Goal: Task Accomplishment & Management: Use online tool/utility

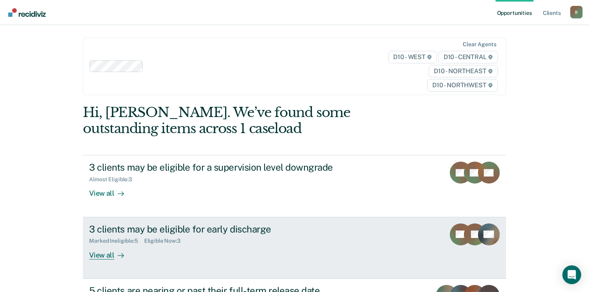
click at [108, 253] on div "View all" at bounding box center [111, 251] width 44 height 15
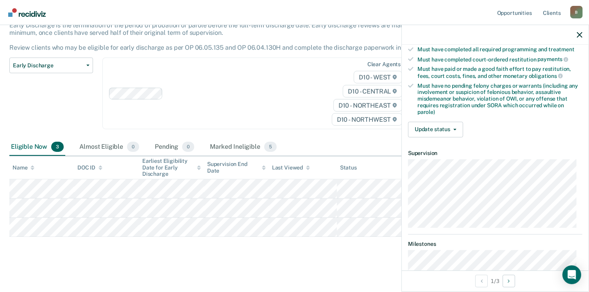
scroll to position [195, 0]
click at [446, 121] on button "Update status" at bounding box center [435, 129] width 55 height 16
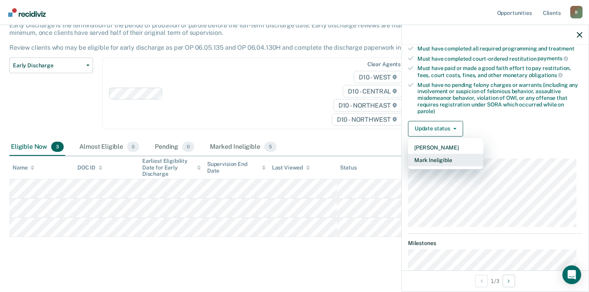
click at [438, 154] on button "Mark Ineligible" at bounding box center [445, 160] width 75 height 13
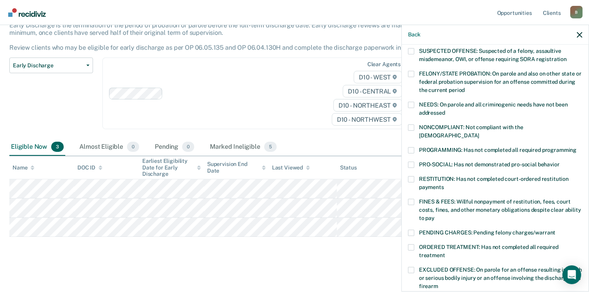
scroll to position [80, 0]
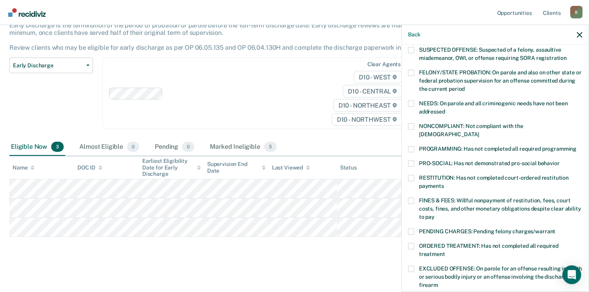
click at [413, 124] on span at bounding box center [411, 126] width 6 height 6
click at [479, 131] on input "NONCOMPLIANT: Not compliant with the [DEMOGRAPHIC_DATA]" at bounding box center [479, 131] width 0 height 0
click at [412, 102] on span at bounding box center [411, 103] width 6 height 6
click at [445, 109] on input "NEEDS: On parole and all criminogenic needs have not been addressed" at bounding box center [445, 109] width 0 height 0
click at [410, 160] on span at bounding box center [411, 163] width 6 height 6
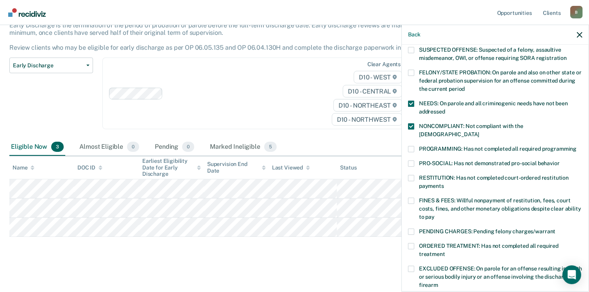
click at [560, 160] on input "PRO-SOCIAL: Has not demonstrated pro-social behavior" at bounding box center [560, 160] width 0 height 0
click at [412, 197] on span at bounding box center [411, 200] width 6 height 6
click at [435, 214] on input "FINES & FEES: Willful nonpayment of restitution, fees, court costs, fines, and …" at bounding box center [435, 214] width 0 height 0
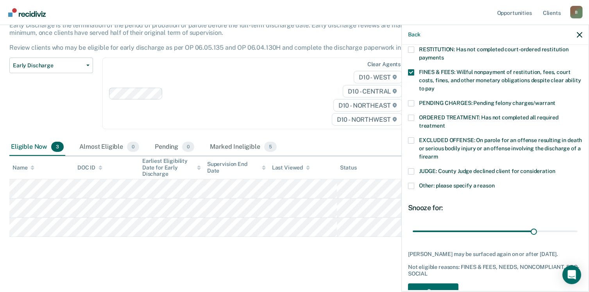
scroll to position [222, 0]
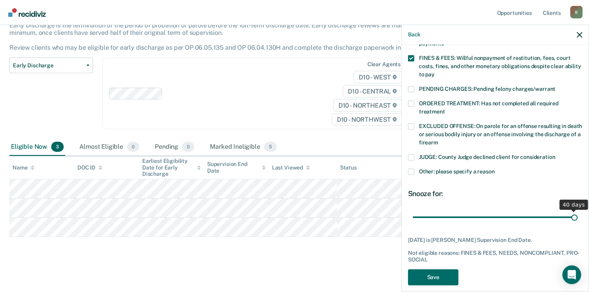
drag, startPoint x: 527, startPoint y: 208, endPoint x: 580, endPoint y: 216, distance: 53.3
type input "40"
click at [578, 216] on input "range" at bounding box center [495, 217] width 165 height 14
click at [431, 269] on button "Save" at bounding box center [433, 277] width 50 height 16
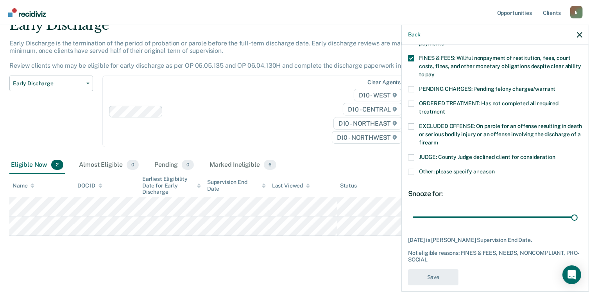
scroll to position [36, 0]
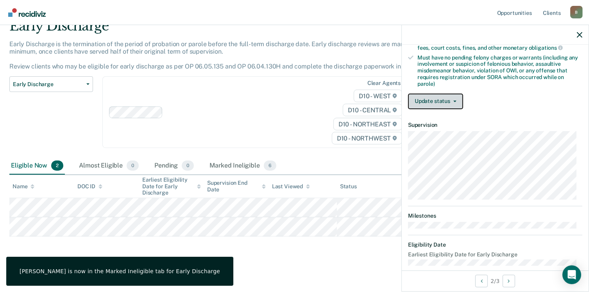
click at [438, 93] on button "Update status" at bounding box center [435, 101] width 55 height 16
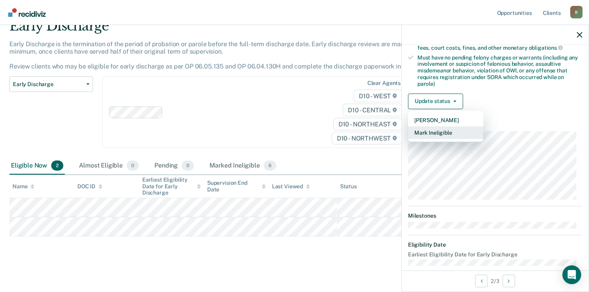
click at [441, 128] on button "Mark Ineligible" at bounding box center [445, 132] width 75 height 13
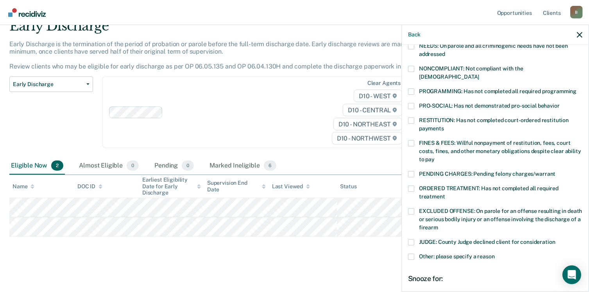
scroll to position [127, 0]
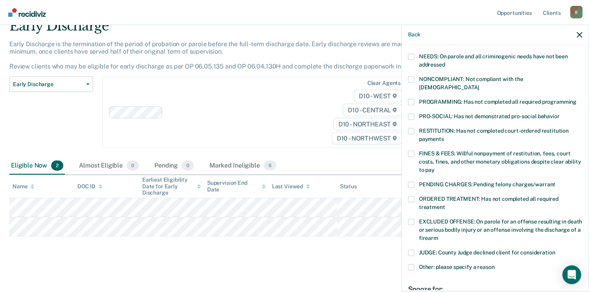
click at [412, 151] on span at bounding box center [411, 154] width 6 height 6
click at [435, 167] on input "FINES & FEES: Willful nonpayment of restitution, fees, court costs, fines, and …" at bounding box center [435, 167] width 0 height 0
click at [410, 113] on span at bounding box center [411, 116] width 6 height 6
click at [560, 113] on input "PRO-SOCIAL: Has not demonstrated pro-social behavior" at bounding box center [560, 113] width 0 height 0
click at [412, 76] on span at bounding box center [411, 79] width 6 height 6
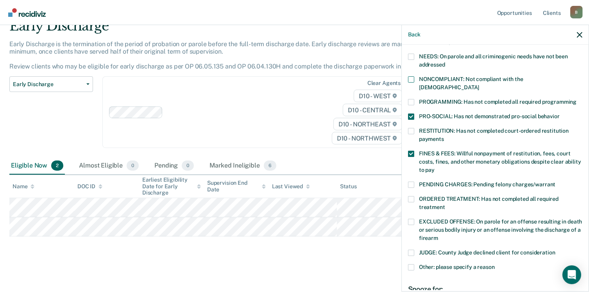
click at [479, 84] on input "NONCOMPLIANT: Not compliant with the [DEMOGRAPHIC_DATA]" at bounding box center [479, 84] width 0 height 0
click at [414, 56] on label "NEEDS: On parole and all criminogenic needs have not been addressed" at bounding box center [495, 62] width 174 height 16
click at [445, 62] on input "NEEDS: On parole and all criminogenic needs have not been addressed" at bounding box center [445, 62] width 0 height 0
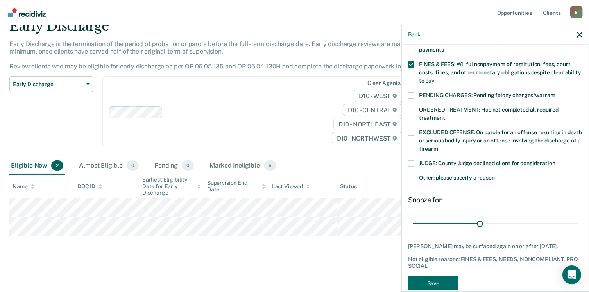
scroll to position [222, 0]
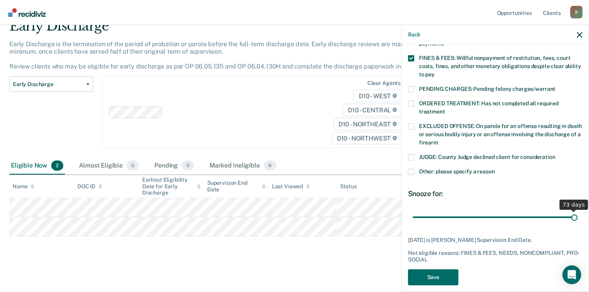
drag, startPoint x: 477, startPoint y: 209, endPoint x: 580, endPoint y: 205, distance: 103.3
type input "73"
click at [578, 210] on input "range" at bounding box center [495, 217] width 165 height 14
click at [426, 269] on button "Save" at bounding box center [433, 277] width 50 height 16
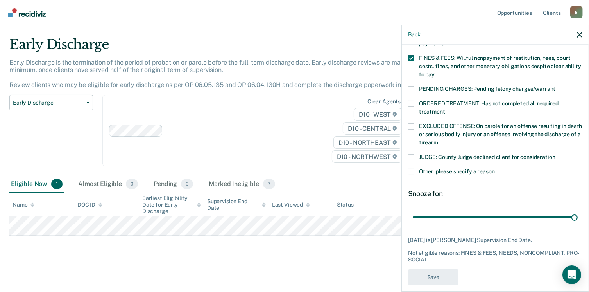
scroll to position [16, 0]
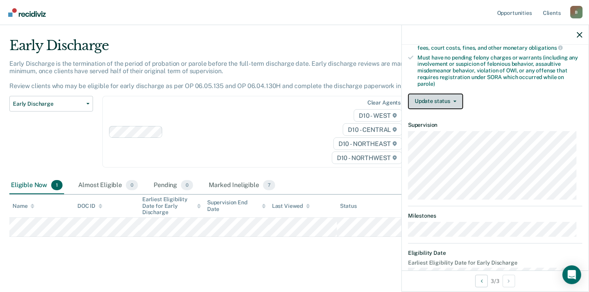
click at [446, 95] on button "Update status" at bounding box center [435, 101] width 55 height 16
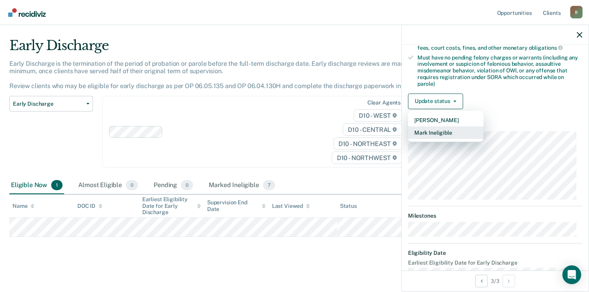
click at [435, 128] on button "Mark Ineligible" at bounding box center [445, 132] width 75 height 13
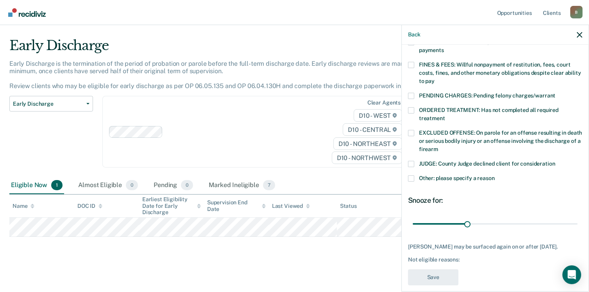
click at [413, 62] on label "FINES & FEES: Willful nonpayment of restitution, fees, court costs, fines, and …" at bounding box center [495, 74] width 174 height 25
click at [435, 78] on input "FINES & FEES: Willful nonpayment of restitution, fees, court costs, fines, and …" at bounding box center [435, 78] width 0 height 0
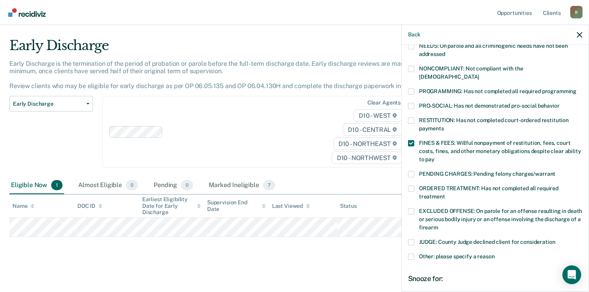
scroll to position [116, 0]
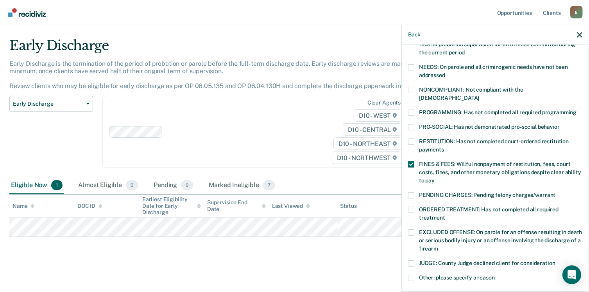
click at [411, 124] on span at bounding box center [411, 127] width 6 height 6
click at [560, 124] on input "PRO-SOCIAL: Has not demonstrated pro-social behavior" at bounding box center [560, 124] width 0 height 0
click at [408, 69] on label "NEEDS: On parole and all criminogenic needs have not been addressed" at bounding box center [495, 72] width 174 height 16
click at [445, 72] on input "NEEDS: On parole and all criminogenic needs have not been addressed" at bounding box center [445, 72] width 0 height 0
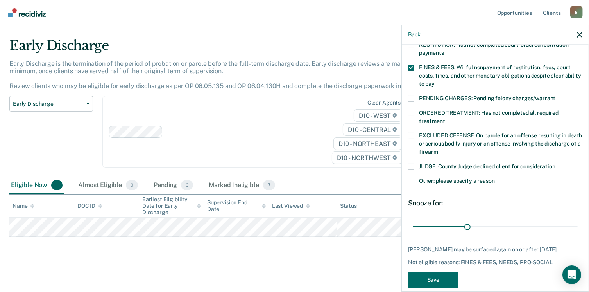
scroll to position [213, 0]
drag, startPoint x: 465, startPoint y: 217, endPoint x: 597, endPoint y: 242, distance: 134.3
type input "90"
click at [578, 233] on input "range" at bounding box center [495, 226] width 165 height 14
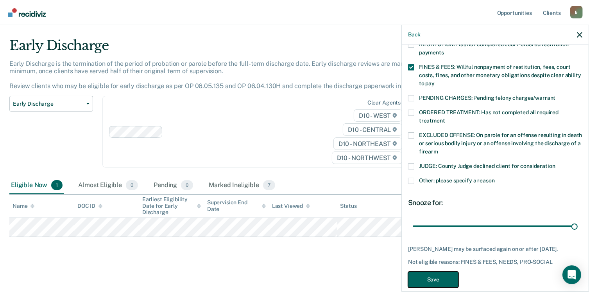
click at [437, 272] on button "Save" at bounding box center [433, 279] width 50 height 16
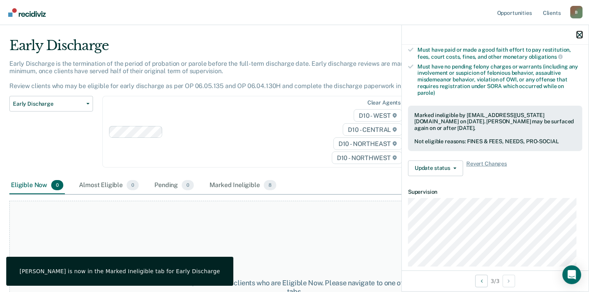
click at [580, 34] on icon "button" at bounding box center [579, 34] width 5 height 5
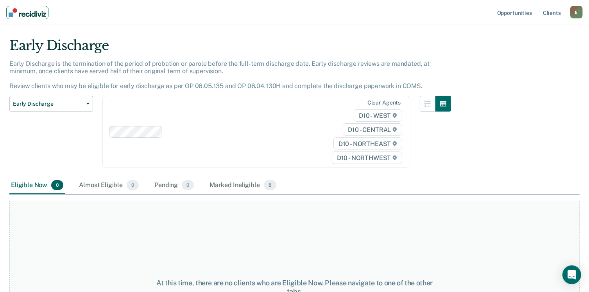
click at [35, 16] on img "Main navigation" at bounding box center [28, 12] width 38 height 9
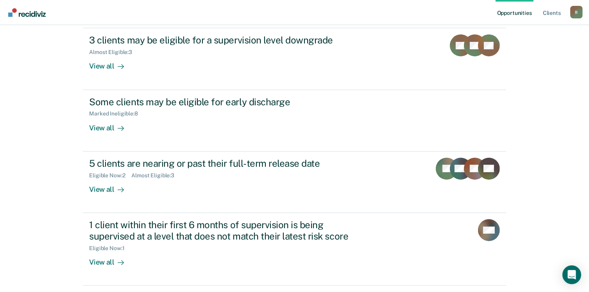
scroll to position [125, 0]
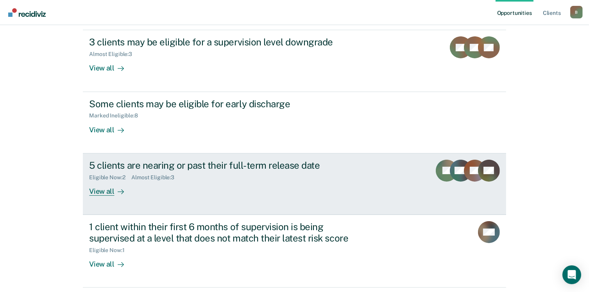
click at [101, 189] on div "View all" at bounding box center [111, 187] width 44 height 15
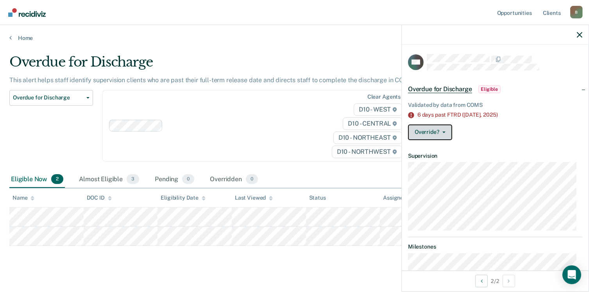
click at [445, 131] on button "Override?" at bounding box center [430, 132] width 44 height 16
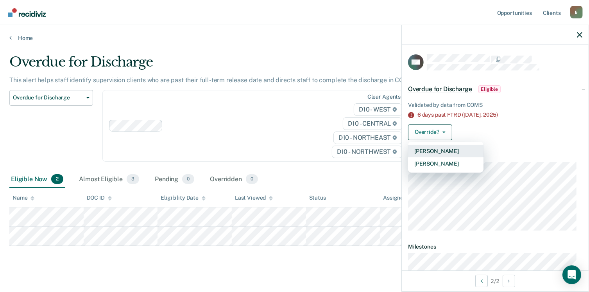
click at [440, 148] on button "[PERSON_NAME]" at bounding box center [445, 151] width 75 height 13
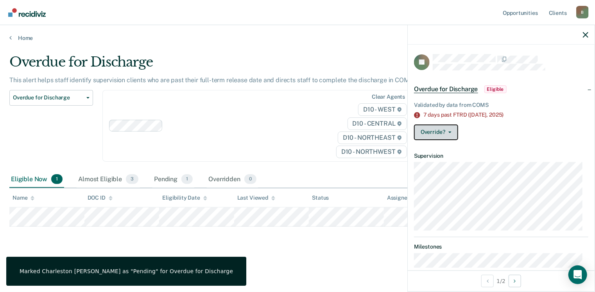
click at [449, 132] on button "Override?" at bounding box center [436, 132] width 44 height 16
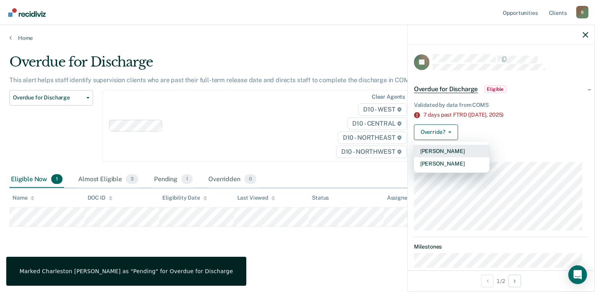
click at [441, 151] on button "[PERSON_NAME]" at bounding box center [451, 151] width 75 height 13
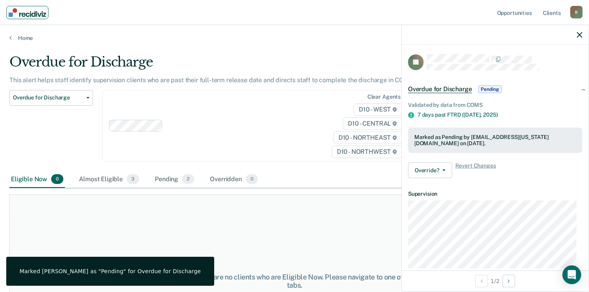
click at [23, 14] on img "Main navigation" at bounding box center [28, 12] width 38 height 9
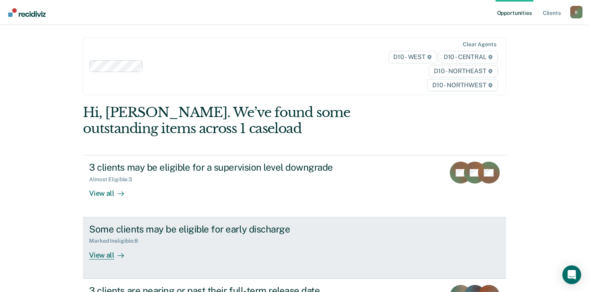
click at [105, 255] on div "View all" at bounding box center [111, 251] width 44 height 15
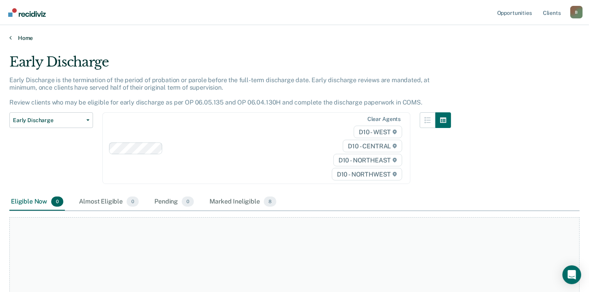
click at [23, 36] on link "Home" at bounding box center [294, 37] width 570 height 7
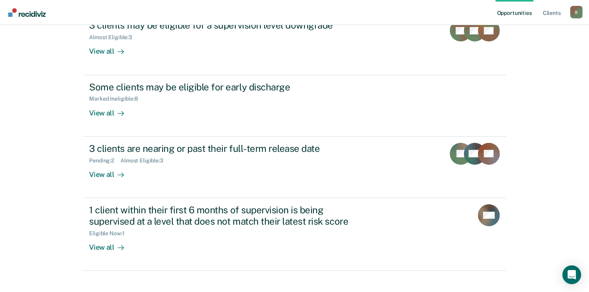
scroll to position [141, 0]
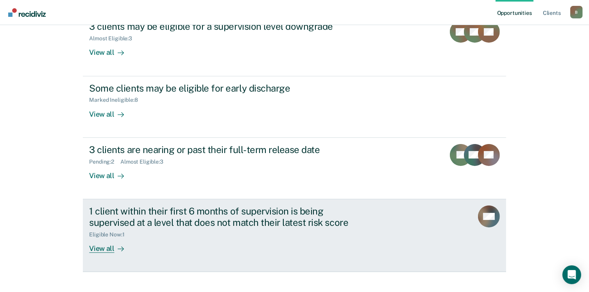
click at [97, 249] on div "View all" at bounding box center [111, 244] width 44 height 15
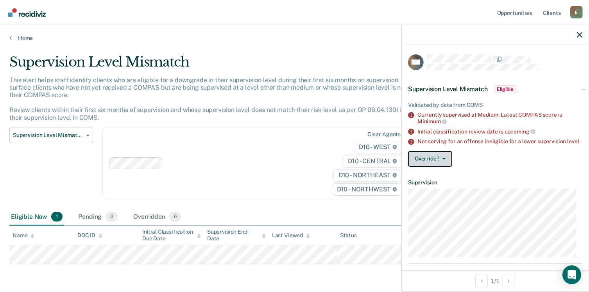
click at [443, 161] on button "Override?" at bounding box center [430, 159] width 44 height 16
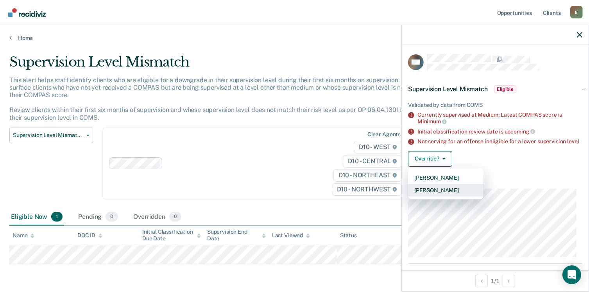
click at [437, 194] on button "[PERSON_NAME]" at bounding box center [445, 190] width 75 height 13
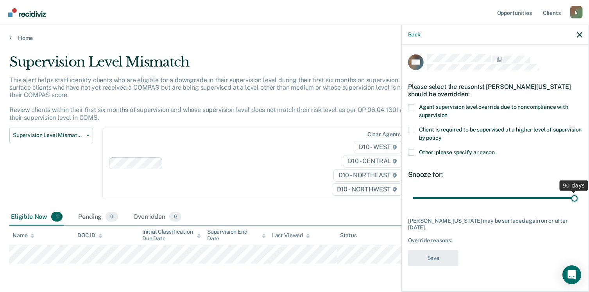
drag, startPoint x: 468, startPoint y: 198, endPoint x: 597, endPoint y: 188, distance: 129.8
type input "90"
click at [578, 191] on input "range" at bounding box center [495, 198] width 165 height 14
click at [410, 151] on span at bounding box center [411, 152] width 6 height 6
click at [495, 149] on input "Other: please specify a reason" at bounding box center [495, 149] width 0 height 0
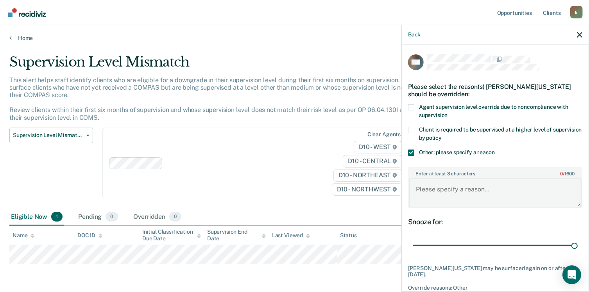
click at [427, 184] on textarea "Enter at least 3 characters 0 / 1600" at bounding box center [495, 192] width 173 height 29
type textarea "Subject serving for an assaultive offense."
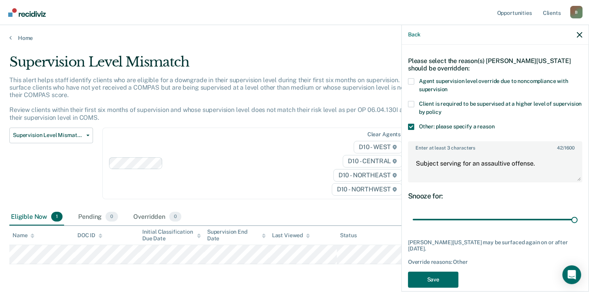
scroll to position [36, 0]
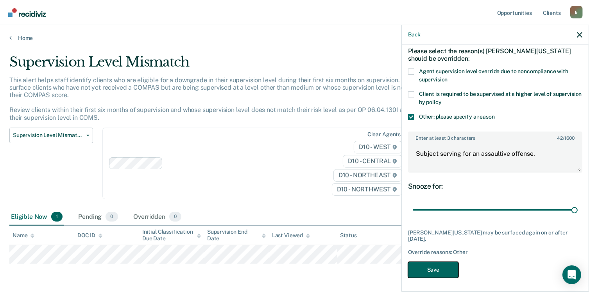
click at [450, 264] on button "Save" at bounding box center [433, 270] width 50 height 16
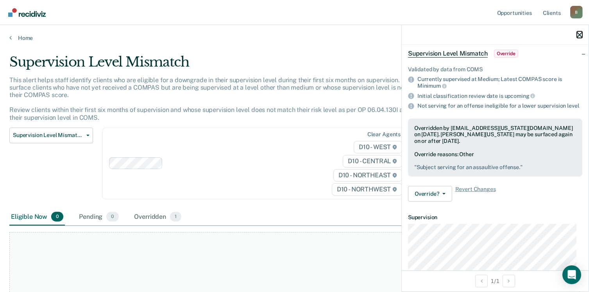
click at [579, 36] on icon "button" at bounding box center [579, 34] width 5 height 5
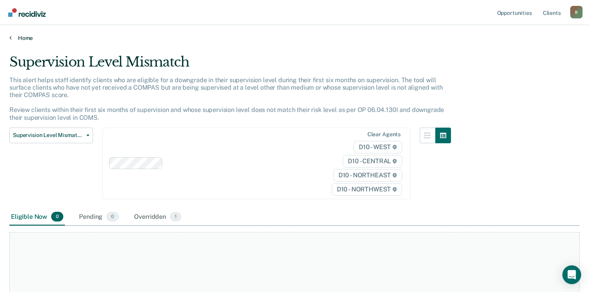
click at [24, 40] on link "Home" at bounding box center [294, 37] width 570 height 7
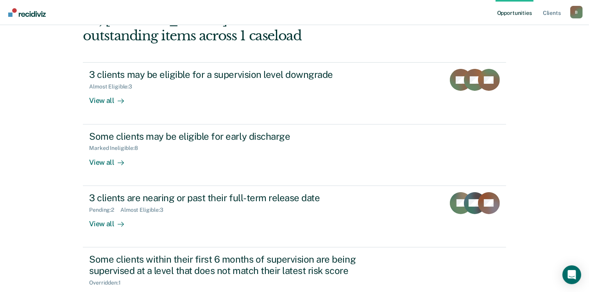
scroll to position [83, 0]
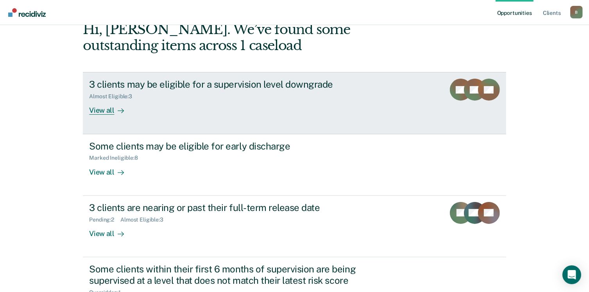
click at [108, 107] on div "View all" at bounding box center [111, 107] width 44 height 15
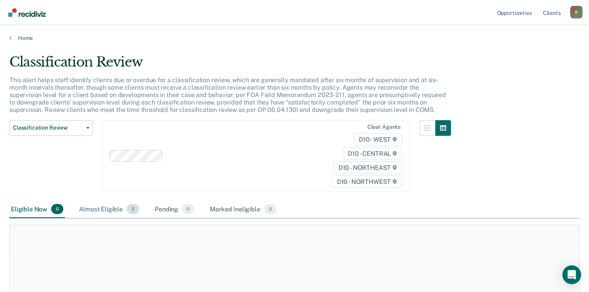
click at [114, 208] on div "Almost Eligible 3" at bounding box center [108, 209] width 63 height 17
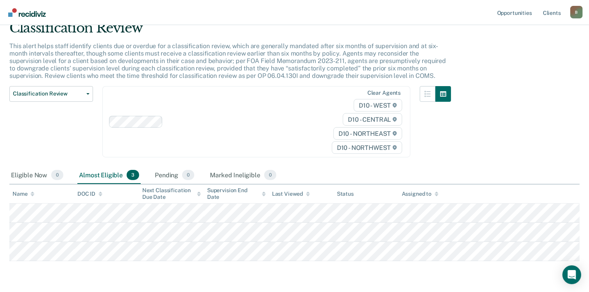
scroll to position [58, 0]
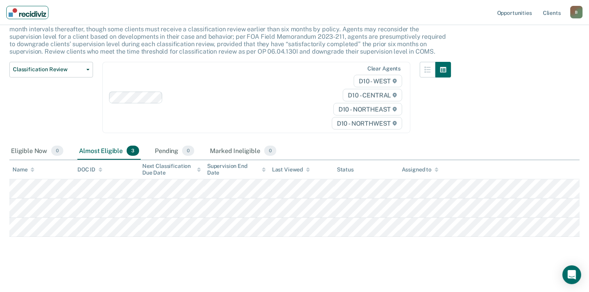
click at [35, 16] on img "Main navigation" at bounding box center [28, 12] width 38 height 9
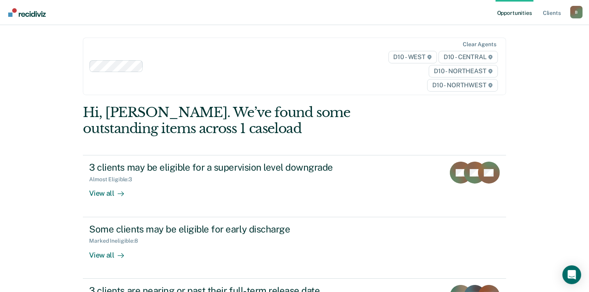
click at [556, 96] on div "Opportunities Client s [EMAIL_ADDRESS][US_STATE][DOMAIN_NAME] B Profile How it …" at bounding box center [294, 222] width 589 height 444
